Goal: Task Accomplishment & Management: Use online tool/utility

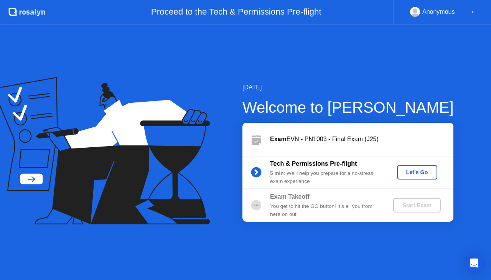
click at [423, 174] on div "Let's Go" at bounding box center [417, 172] width 34 height 6
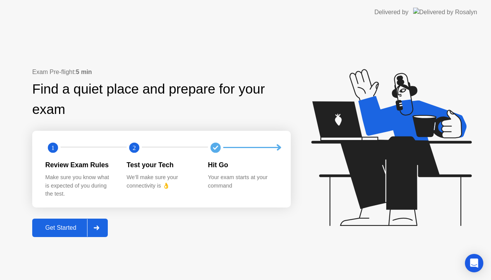
click at [84, 224] on div "Get Started" at bounding box center [61, 227] width 53 height 7
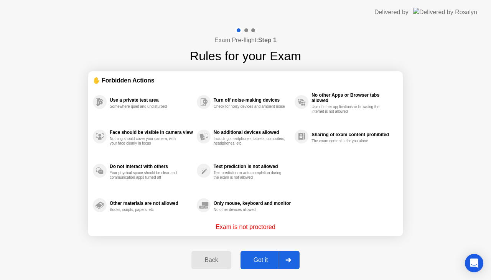
click at [272, 255] on button "Got it" at bounding box center [270, 260] width 59 height 18
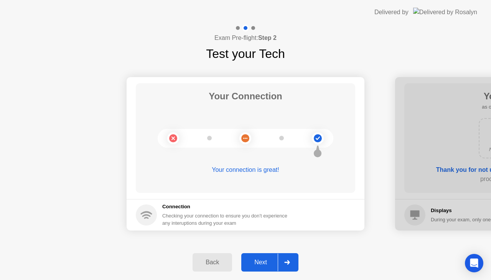
click at [265, 268] on button "Next" at bounding box center [269, 262] width 57 height 18
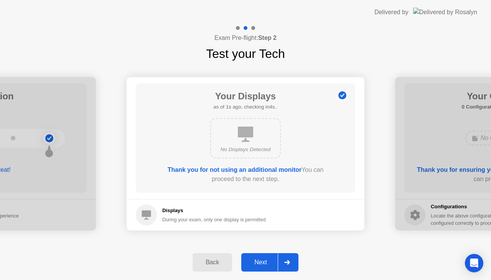
click at [273, 261] on div "Next" at bounding box center [261, 262] width 34 height 7
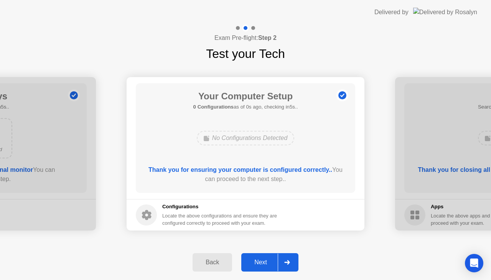
click at [273, 259] on div "Next" at bounding box center [261, 262] width 34 height 7
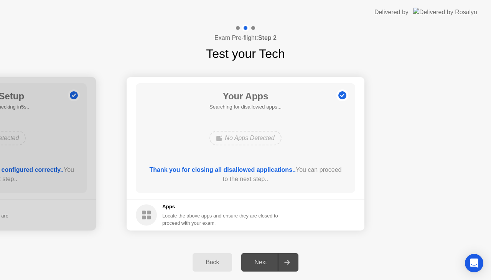
click at [273, 259] on div "Next" at bounding box center [261, 262] width 34 height 7
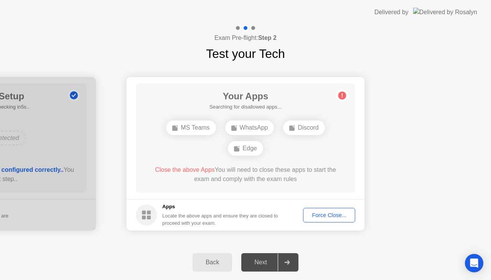
click at [320, 213] on div "Force Close..." at bounding box center [329, 215] width 47 height 6
click at [323, 213] on div "Force Close..." at bounding box center [329, 215] width 47 height 6
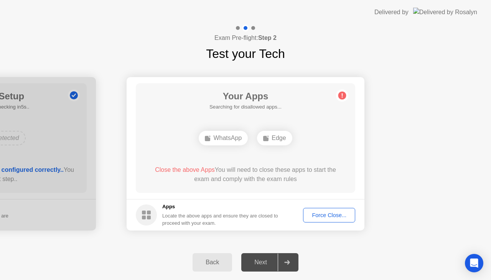
click at [328, 217] on div "Force Close..." at bounding box center [329, 215] width 47 height 6
click at [344, 213] on div "Force Close..." at bounding box center [329, 215] width 47 height 6
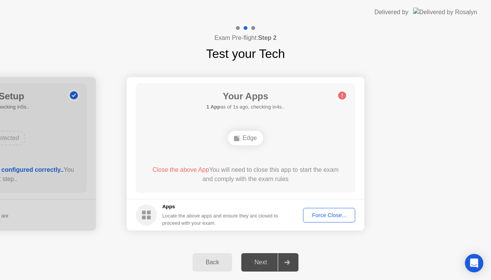
click at [453, 40] on div "Exam Pre-flight: Step 2 Test your Tech" at bounding box center [245, 44] width 491 height 38
click at [335, 218] on div "Force Close..." at bounding box center [329, 215] width 47 height 6
click at [320, 212] on div "Force Close..." at bounding box center [329, 215] width 47 height 6
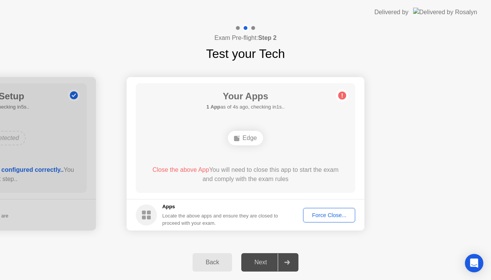
click at [333, 217] on div "Force Close..." at bounding box center [329, 215] width 47 height 6
click at [346, 80] on main "Your Apps Searching for disallowed apps... Edge Close the above App You will ne…" at bounding box center [246, 138] width 238 height 122
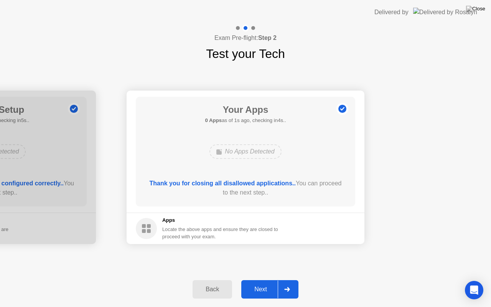
click at [269, 280] on button "Next" at bounding box center [269, 289] width 57 height 18
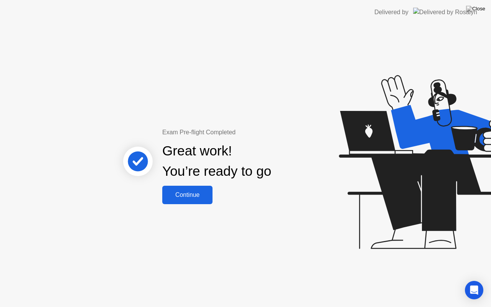
click at [183, 196] on div "Continue" at bounding box center [188, 194] width 46 height 7
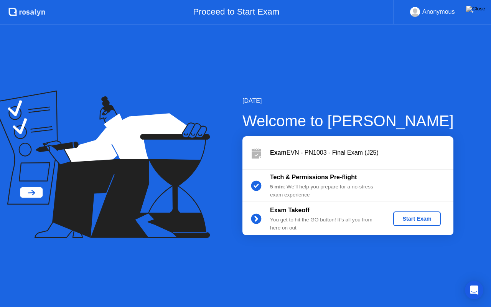
drag, startPoint x: 491, startPoint y: 237, endPoint x: 431, endPoint y: 200, distance: 70.4
click at [431, 200] on div "[DATE] Welcome to [PERSON_NAME] EVN - PN1003 - Final Exam (J25) Tech & Permissi…" at bounding box center [245, 166] width 491 height 282
click at [414, 214] on button "Start Exam" at bounding box center [416, 218] width 47 height 15
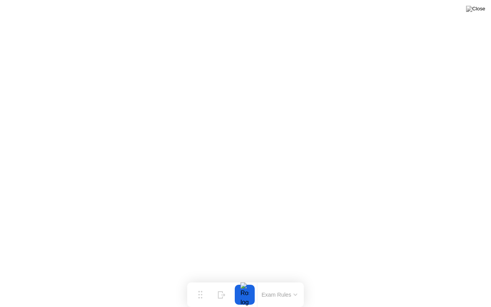
click at [477, 14] on button at bounding box center [475, 9] width 23 height 10
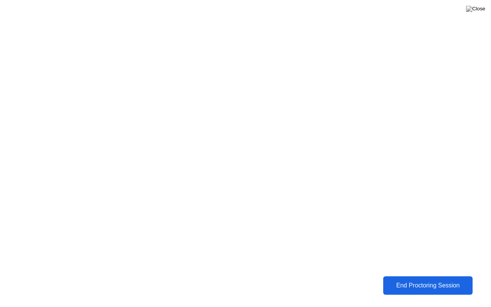
click at [386, 280] on div "End Proctoring Session" at bounding box center [428, 285] width 85 height 7
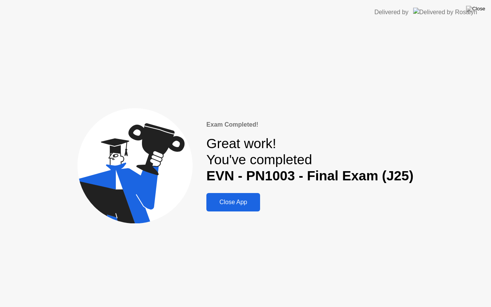
drag, startPoint x: 224, startPoint y: 213, endPoint x: 224, endPoint y: 198, distance: 15.3
click at [224, 198] on div "Exam Completed! Great work! You've completed EVN - PN1003 - Final Exam (J25) Cl…" at bounding box center [245, 166] width 491 height 282
click at [224, 199] on div "Close App" at bounding box center [233, 202] width 49 height 7
